Goal: Use online tool/utility: Use online tool/utility

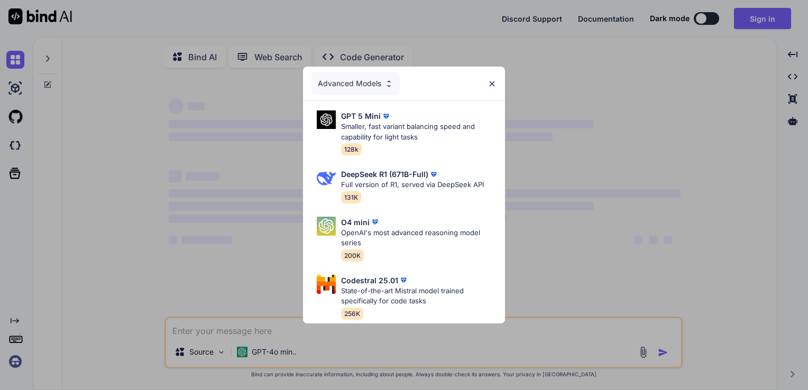
click at [496, 85] on div "Advanced Models" at bounding box center [404, 84] width 202 height 34
click at [493, 79] on img at bounding box center [491, 83] width 9 height 9
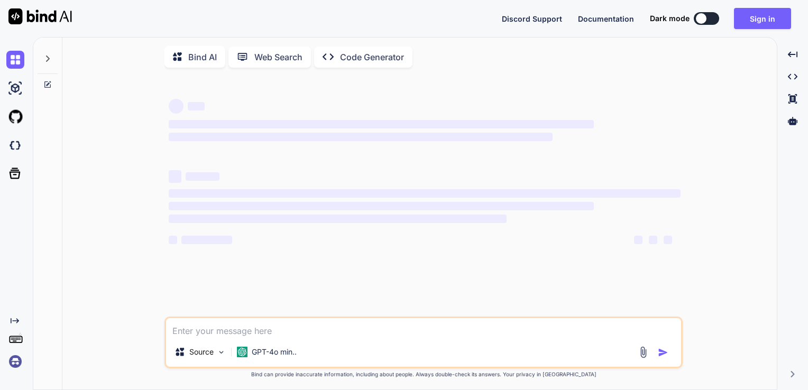
click at [277, 127] on span "‌" at bounding box center [381, 124] width 425 height 8
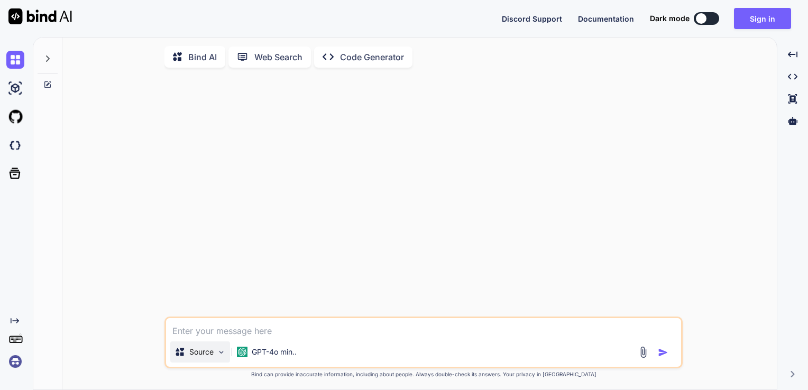
click at [227, 360] on div "Source" at bounding box center [200, 352] width 60 height 21
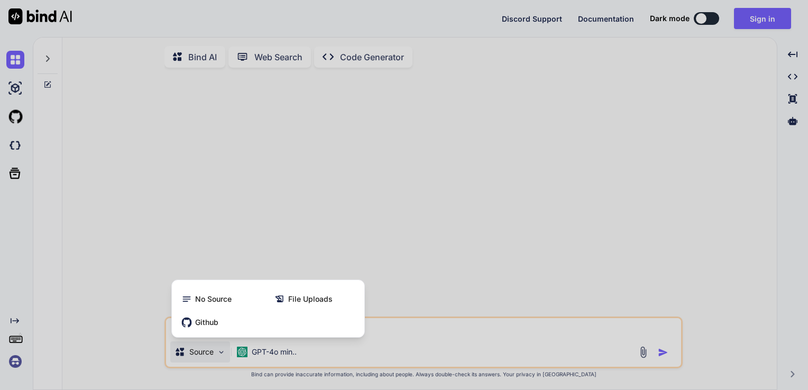
click at [226, 360] on div at bounding box center [404, 195] width 808 height 390
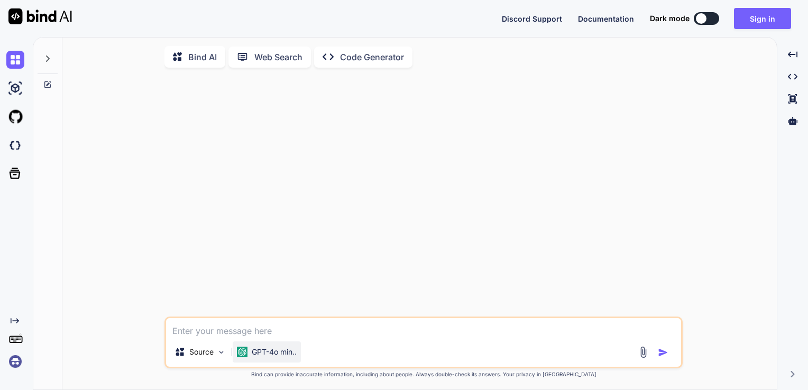
click at [266, 356] on p "GPT-4o min.." at bounding box center [274, 352] width 45 height 11
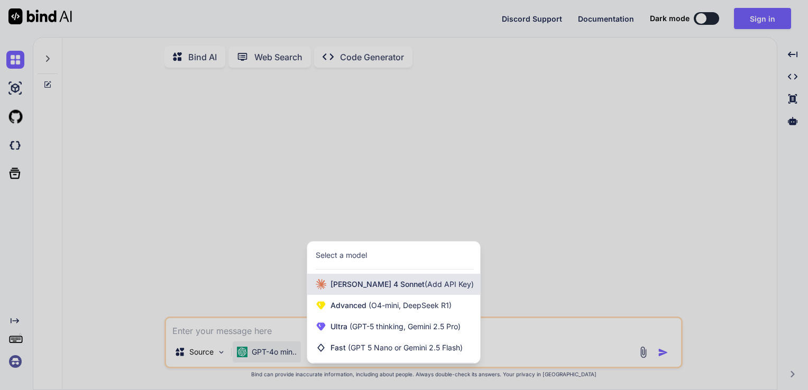
click at [409, 283] on span "[PERSON_NAME] 4 Sonnet (Add API Key)" at bounding box center [401, 284] width 143 height 11
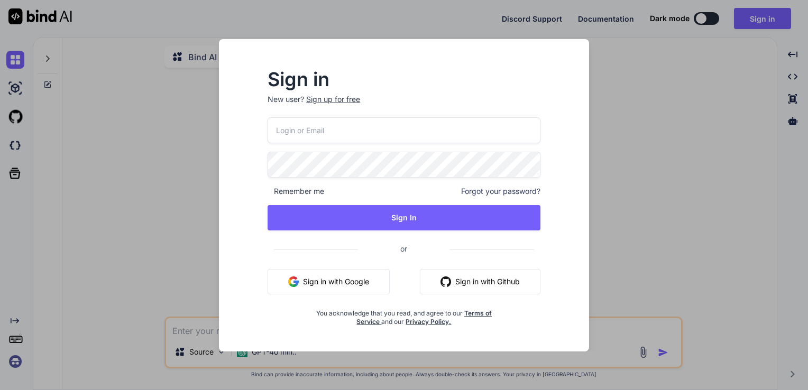
click at [589, 249] on div "Sign in New user? Sign up for free Remember me Forgot your password? Sign In or…" at bounding box center [404, 195] width 404 height 312
drag, startPoint x: 770, startPoint y: 219, endPoint x: 707, endPoint y: 234, distance: 64.6
click at [763, 221] on div "Sign in New user? Sign up for free Remember me Forgot your password? Sign In or…" at bounding box center [404, 195] width 808 height 390
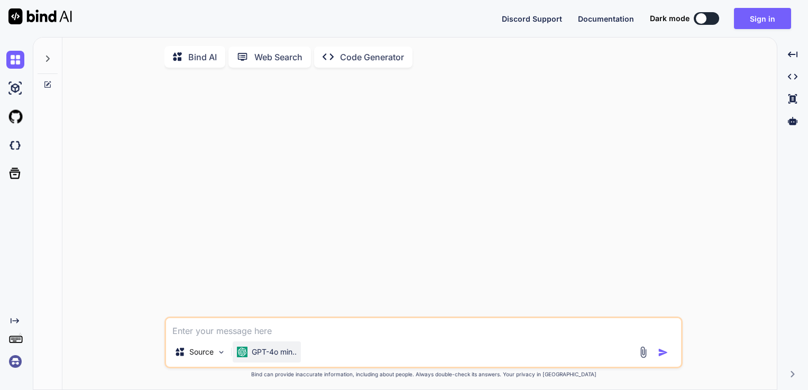
click at [288, 357] on p "GPT-4o min.." at bounding box center [274, 352] width 45 height 11
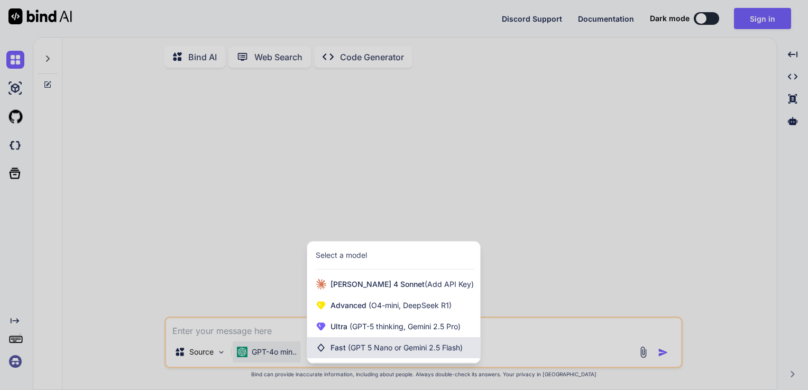
click at [376, 357] on div "Fast (GPT 5 Nano or Gemini 2.5 Flash)" at bounding box center [393, 347] width 173 height 21
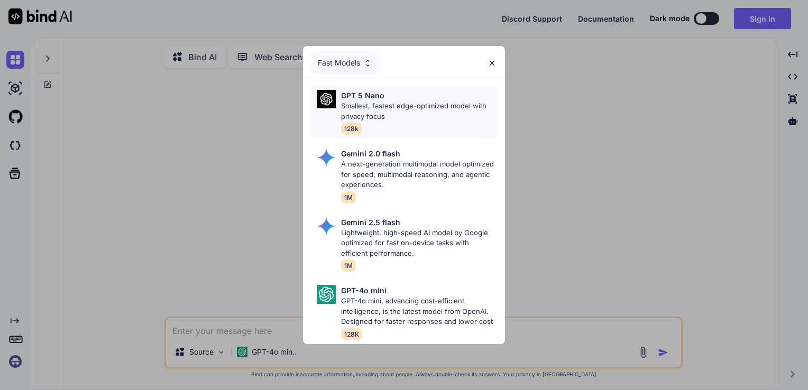
click at [400, 104] on p "Smallest, fastest edge-optimized model with privacy focus" at bounding box center [418, 111] width 155 height 21
type textarea "x"
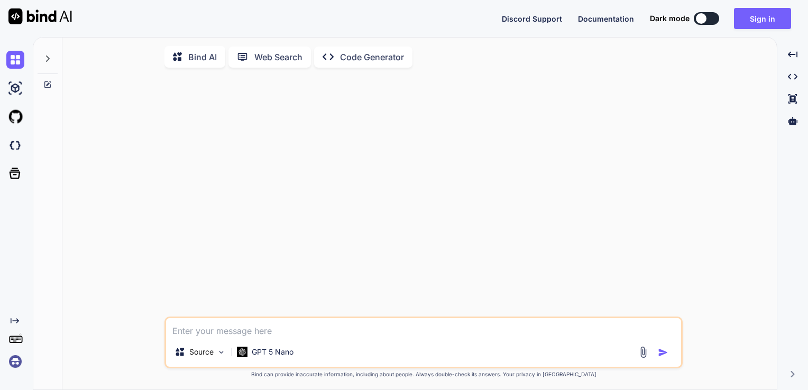
click at [247, 330] on textarea at bounding box center [423, 327] width 515 height 19
type textarea "C"
type textarea "x"
type textarea "Cr"
type textarea "x"
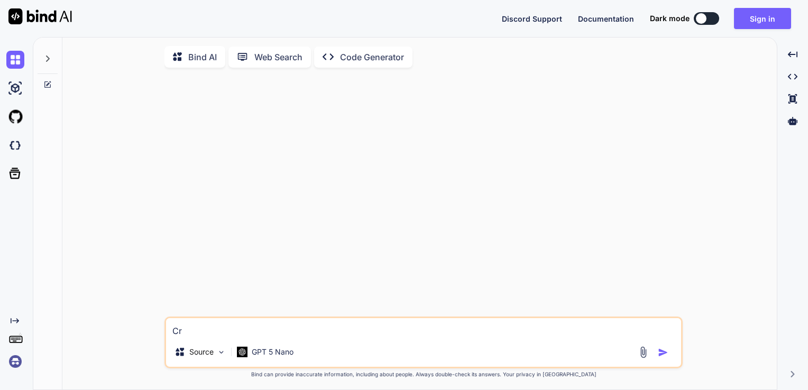
type textarea "Cre"
type textarea "x"
type textarea "Crea"
type textarea "x"
type textarea "Creat"
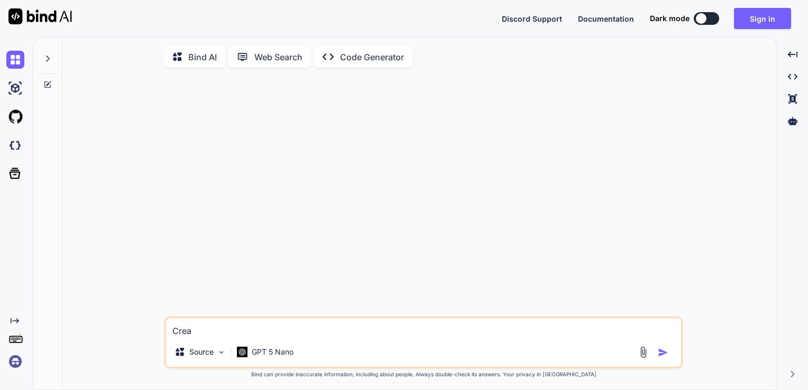
type textarea "x"
type textarea "Create"
type textarea "x"
type textarea "Create"
type textarea "x"
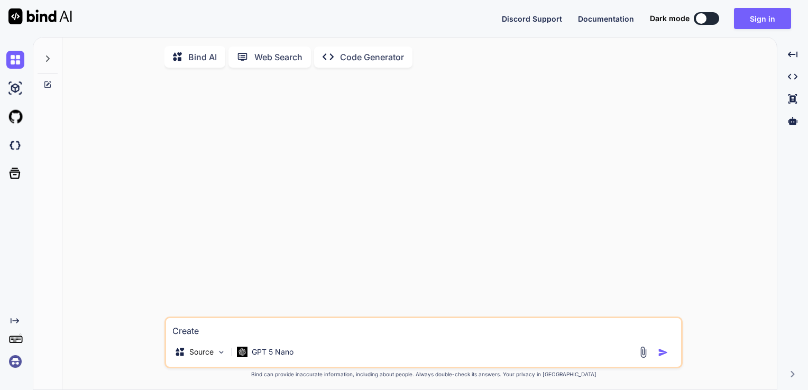
type textarea "Create e"
type textarea "x"
type textarea "Create"
type textarea "x"
type textarea "Create a"
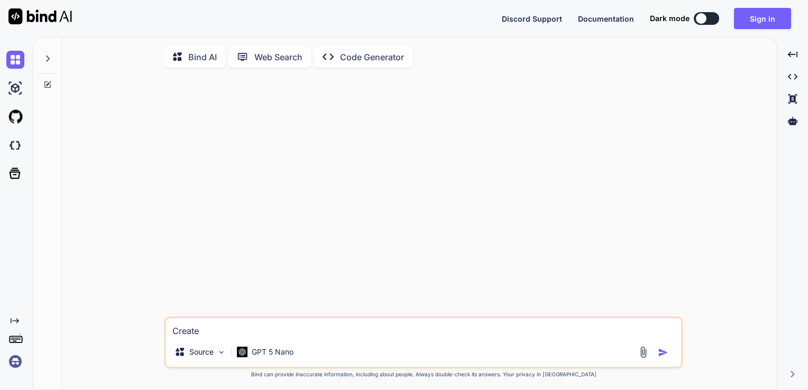
type textarea "x"
type textarea "Create a"
type textarea "x"
type textarea "Create a n"
type textarea "x"
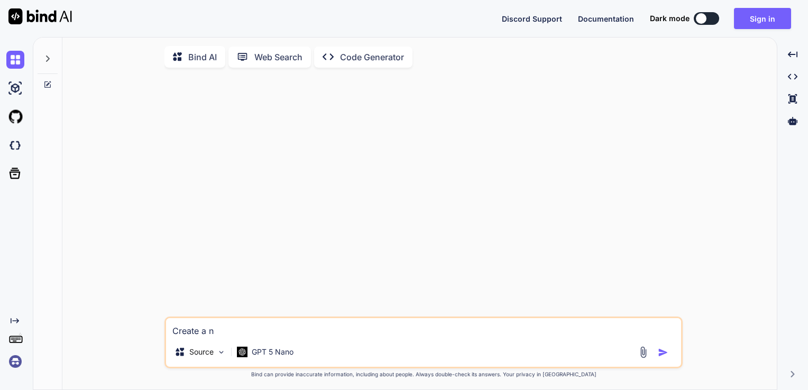
type textarea "Create a"
type textarea "x"
type textarea "Create a F"
type textarea "x"
type textarea "Create a Fi"
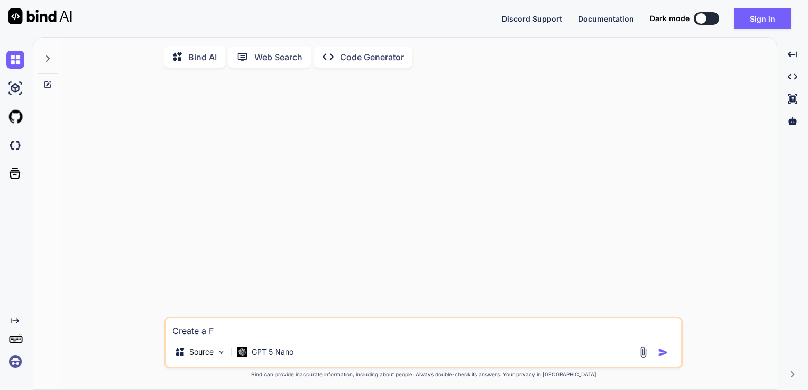
type textarea "x"
type textarea "Create a Fit"
type textarea "x"
type textarea "Create a Fitn"
type textarea "x"
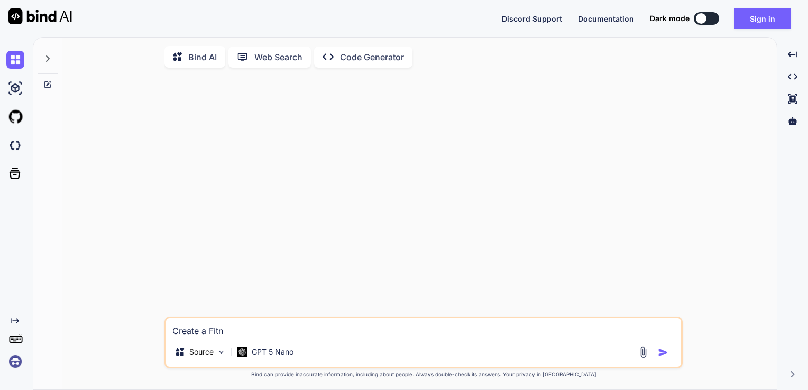
type textarea "Create a Fitne"
type textarea "x"
type textarea "Create a Fitnes"
type textarea "x"
type textarea "Create a Fitness"
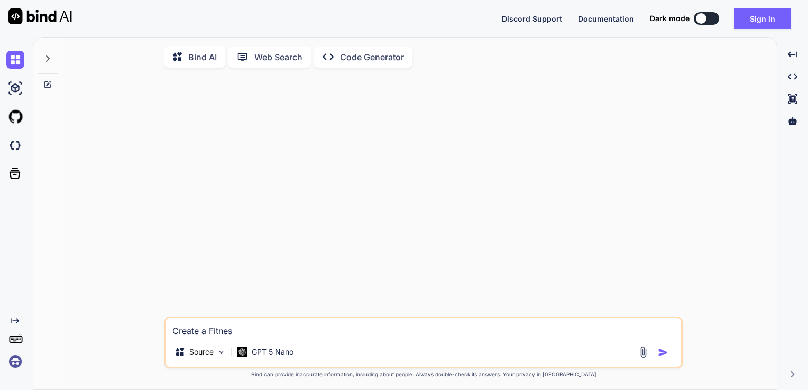
type textarea "x"
type textarea "Create a Fitness"
type textarea "x"
type textarea "Create a Fitness G"
type textarea "x"
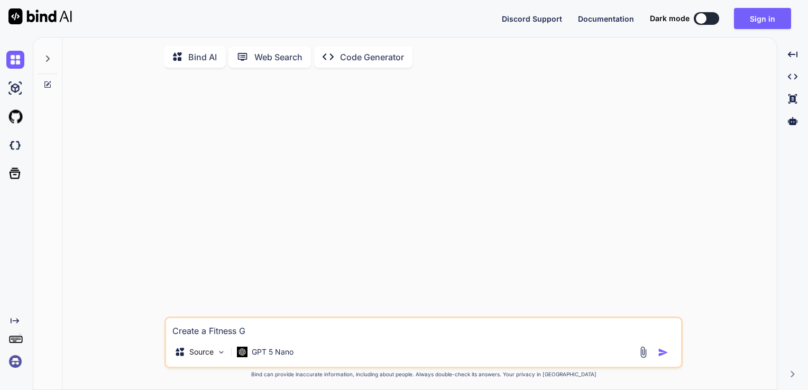
type textarea "Create a Fitness"
type textarea "x"
type textarea "Create a Fitness a"
type textarea "x"
type textarea "Create a Fitness ad"
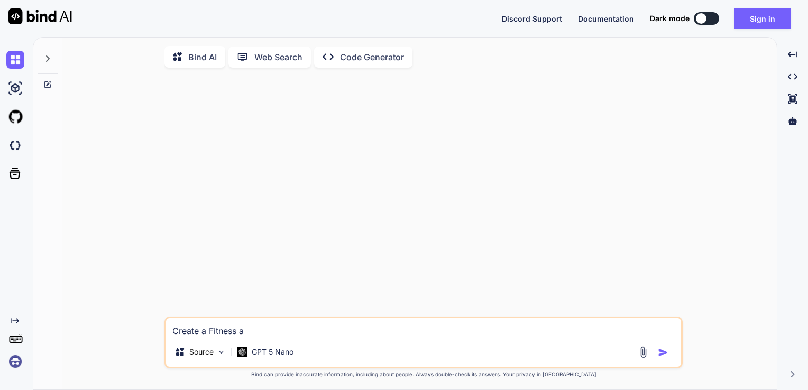
type textarea "x"
type textarea "Create a Fitness a"
type textarea "x"
type textarea "Create a Fitness an"
type textarea "x"
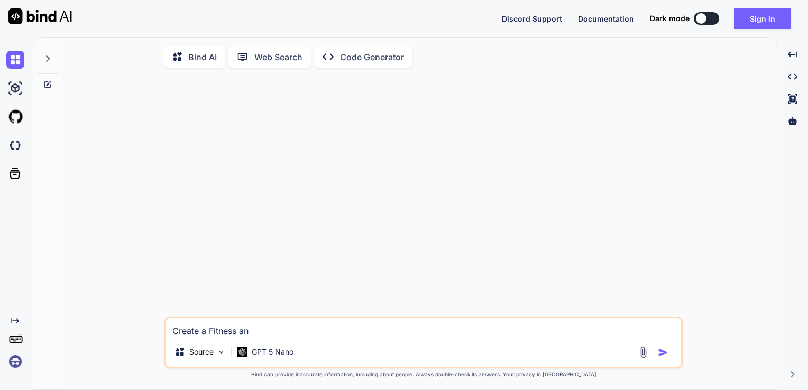
type textarea "Create a Fitness and"
type textarea "x"
type textarea "Create a Fitness and"
type textarea "x"
type textarea "Create a Fitness and G"
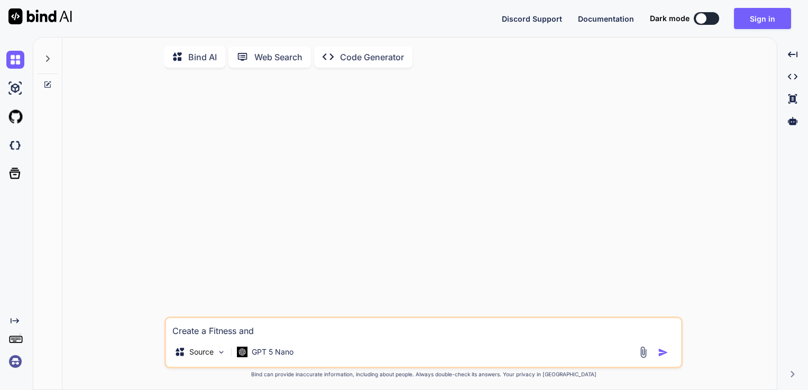
type textarea "x"
type textarea "Create a Fitness and Gm"
type textarea "x"
type textarea "Create a Fitness and G"
type textarea "x"
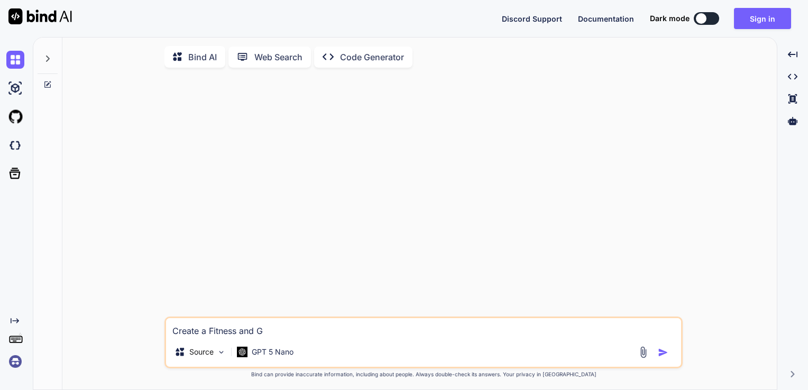
type textarea "Create a Fitness and Gy"
type textarea "x"
type textarea "Create a Fitness and Gym"
type textarea "x"
type textarea "Create a Fitness and Gym"
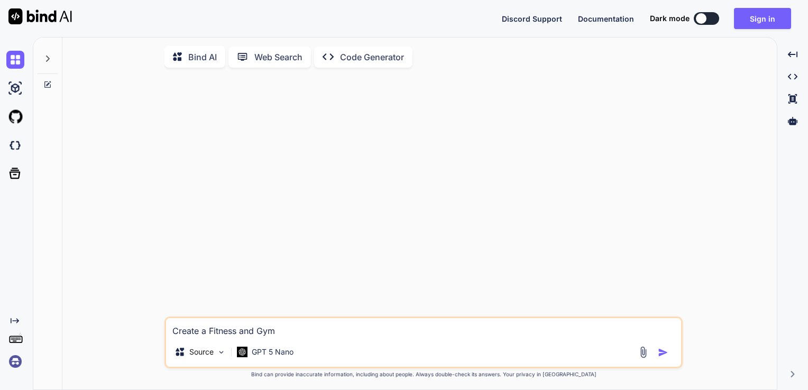
type textarea "x"
type textarea "Create a Fitness and Gym m"
type textarea "x"
type textarea "Create a Fitness and Gym me"
type textarea "x"
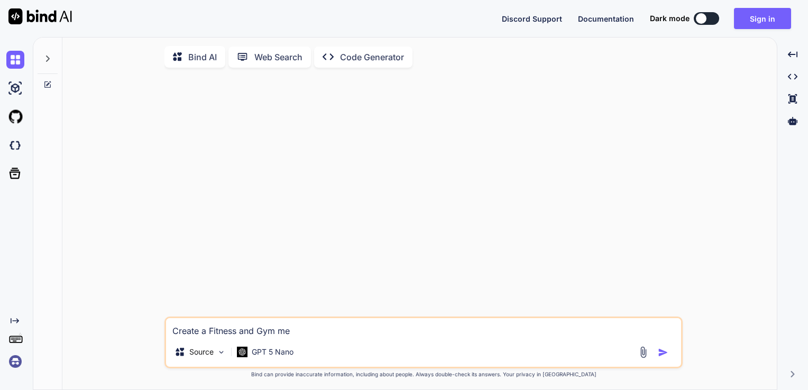
type textarea "Create a Fitness and Gym mem"
type textarea "x"
type textarea "Create a Fitness and Gym memb"
type textarea "x"
type textarea "Create a Fitness and Gym membe"
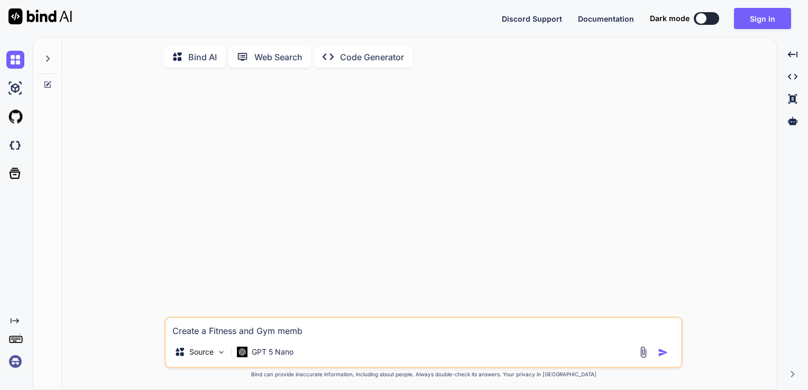
type textarea "x"
type textarea "Create a Fitness and Gym member"
type textarea "x"
type textarea "Create a Fitness and Gym members"
type textarea "x"
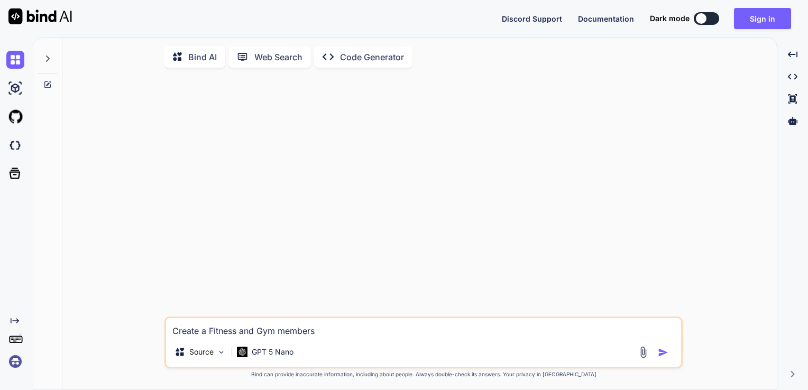
type textarea "Create a Fitness and Gym membersh"
type textarea "x"
type textarea "Create a Fitness and Gym membershi"
type textarea "x"
type textarea "Create a Fitness and Gym membersh"
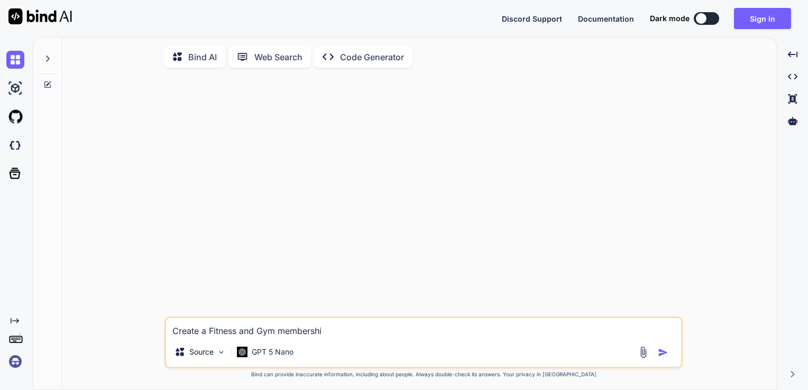
type textarea "x"
type textarea "Create a Fitness and Gym membershp"
type textarea "x"
type textarea "Create a Fitness and Gym membersh"
type textarea "x"
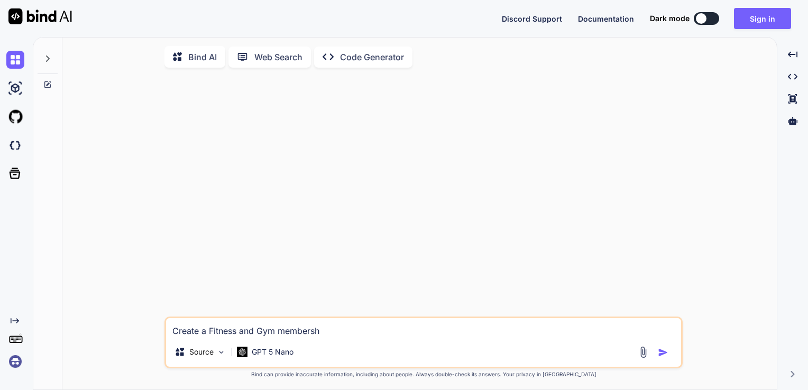
type textarea "Create a Fitness and Gym membershi"
type textarea "x"
type textarea "Create a Fitness and Gym membership"
type textarea "x"
type textarea "Create a Fitness and Gym membership"
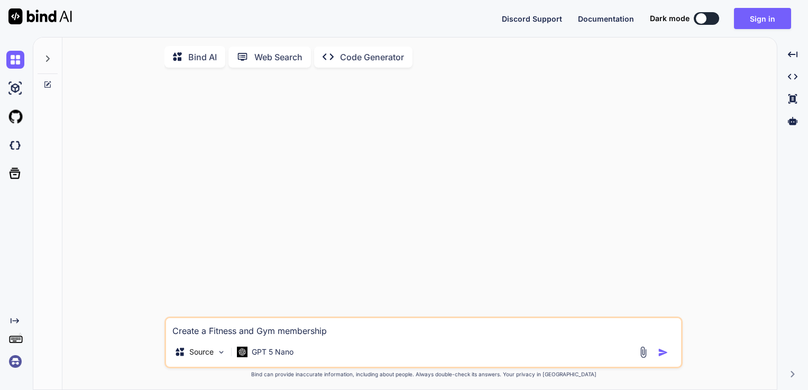
type textarea "x"
type textarea "Create a Fitness and Gym membership s"
type textarea "x"
type textarea "Create a Fitness and Gym membership sy"
type textarea "x"
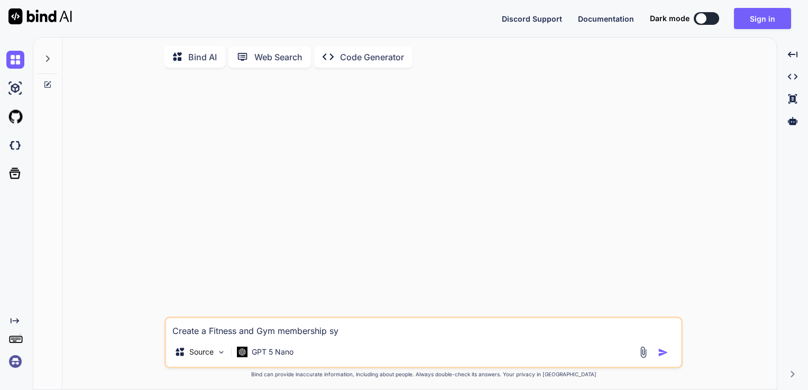
type textarea "Create a Fitness and Gym membership sys"
type textarea "x"
type textarea "Create a Fitness and Gym membership syst"
type textarea "x"
type textarea "Create a Fitness and Gym membership syste"
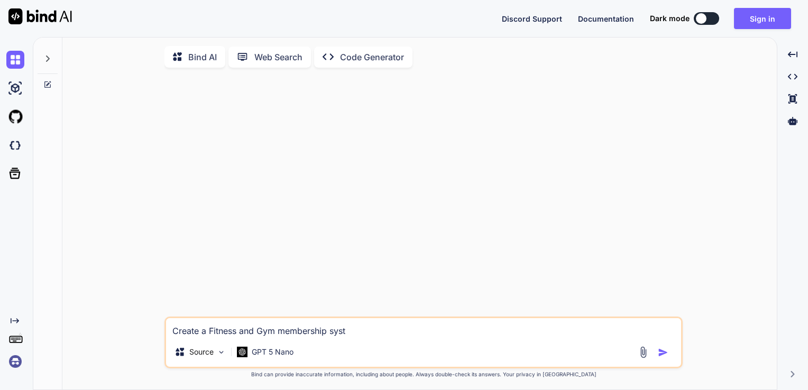
type textarea "x"
type textarea "Create a Fitness and Gym membership system"
type textarea "x"
type textarea "Create a Fitness and Gym membership system"
click at [663, 357] on img "button" at bounding box center [663, 352] width 11 height 11
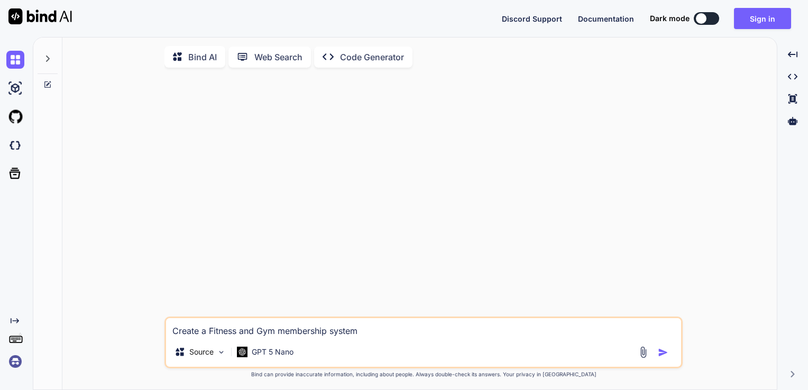
type textarea "x"
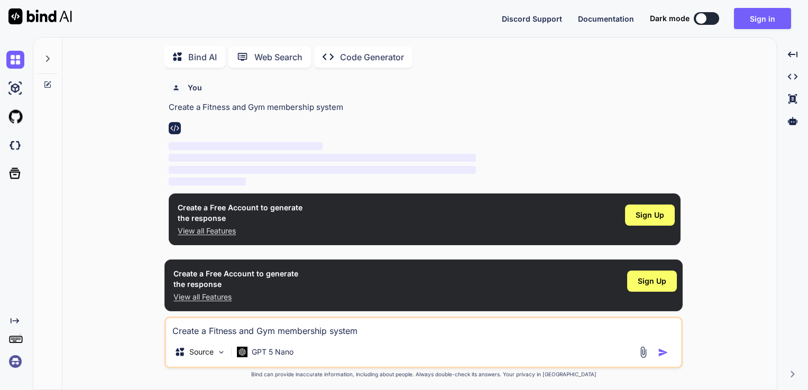
scroll to position [4, 0]
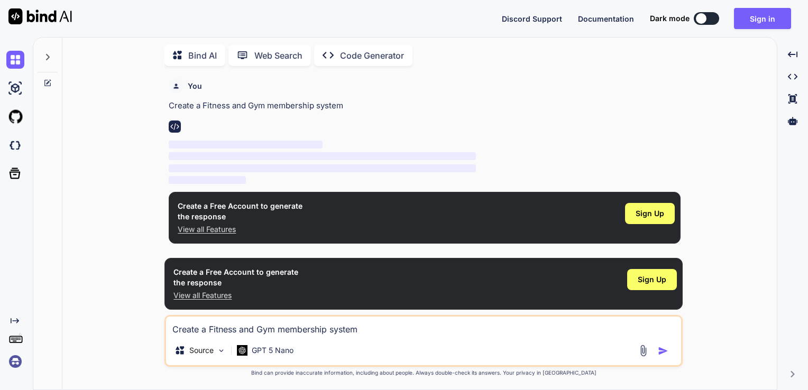
click at [624, 163] on p "‌" at bounding box center [425, 169] width 512 height 12
click at [361, 104] on p "Create a Fitness and Gym membership system" at bounding box center [425, 106] width 512 height 12
